Goal: Transaction & Acquisition: Purchase product/service

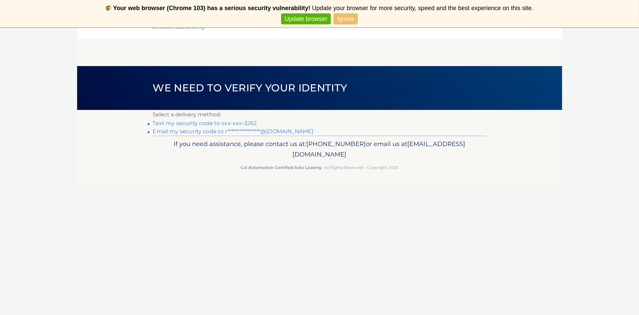
click at [237, 121] on link "Text my security code to xxx-xxx-3262" at bounding box center [205, 123] width 104 height 6
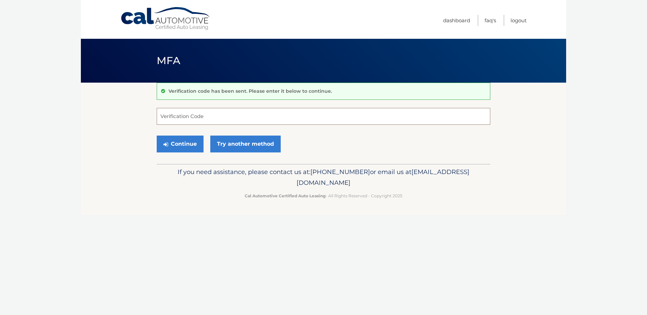
click at [204, 119] on input "Verification Code" at bounding box center [324, 116] width 334 height 17
type input "976643"
click at [182, 147] on button "Continue" at bounding box center [180, 144] width 47 height 17
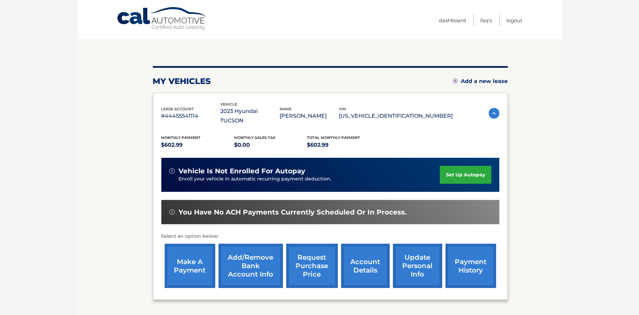
scroll to position [64, 0]
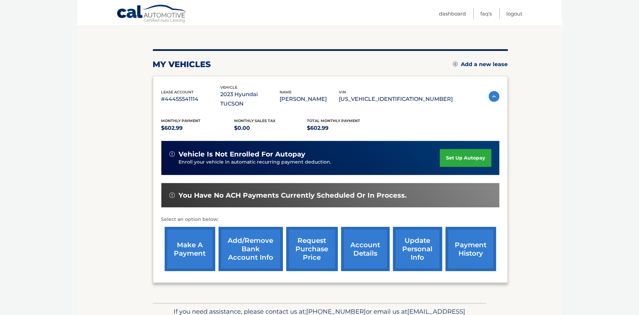
click at [186, 243] on link "make a payment" at bounding box center [190, 249] width 51 height 44
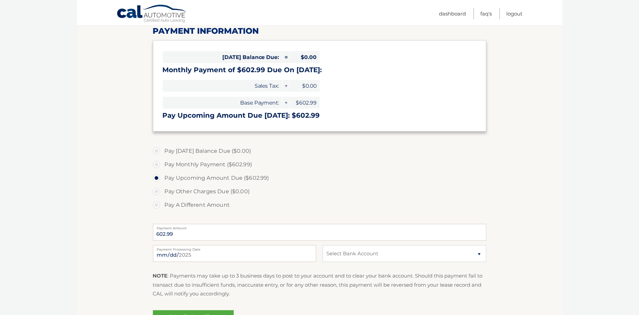
scroll to position [98, 0]
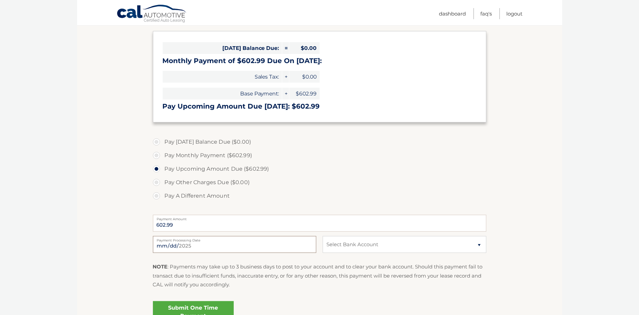
click at [264, 246] on input "[DATE]" at bounding box center [234, 244] width 163 height 17
type input "2025-09-19"
click at [432, 245] on select "Select Bank Account Checking HERITAGE FINANCIAL C.U. *****0038 Checking HUDSON …" at bounding box center [404, 244] width 163 height 17
select select "NDA5Y2M2MjctYjZlMC00NGI2LWE5NDgtMjBmODAyZjI2ODc4"
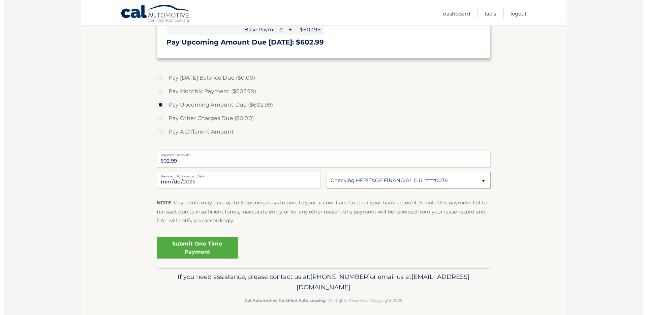
scroll to position [167, 0]
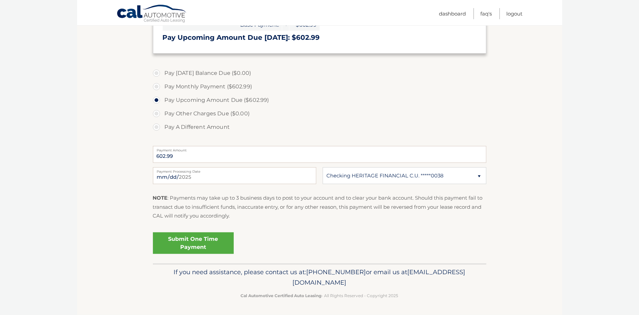
click at [202, 245] on link "Submit One Time Payment" at bounding box center [193, 243] width 81 height 22
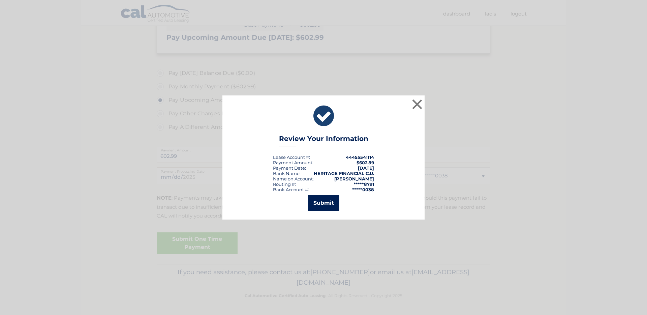
click at [327, 203] on button "Submit" at bounding box center [323, 203] width 31 height 16
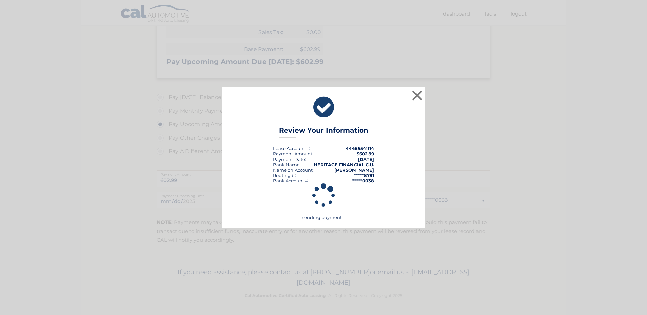
scroll to position [143, 0]
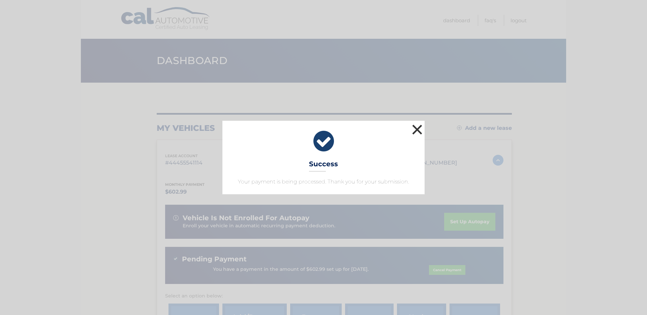
click at [417, 127] on button "×" at bounding box center [417, 129] width 13 height 13
